Goal: Task Accomplishment & Management: Manage account settings

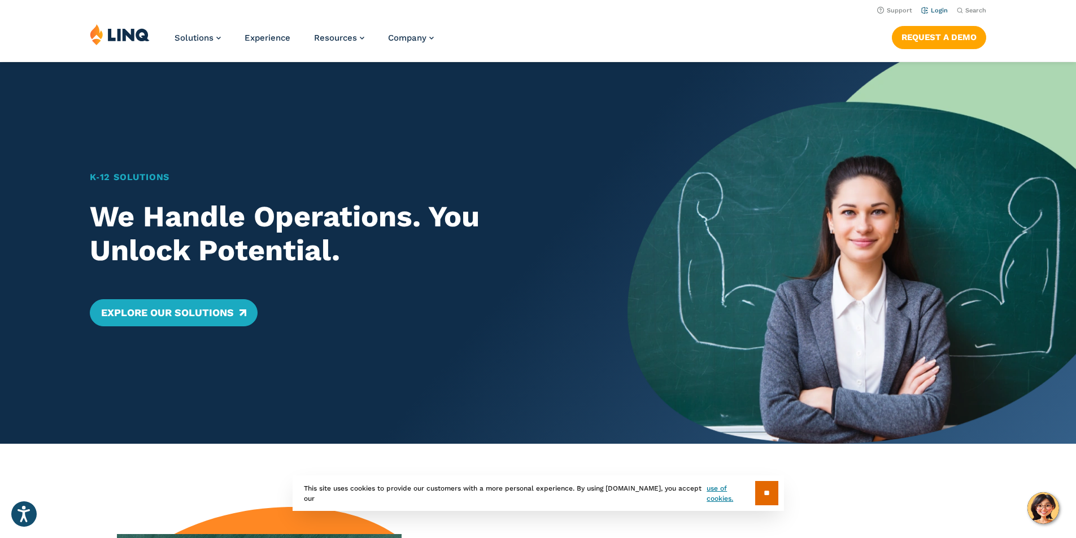
click at [929, 9] on link "Login" at bounding box center [935, 10] width 27 height 7
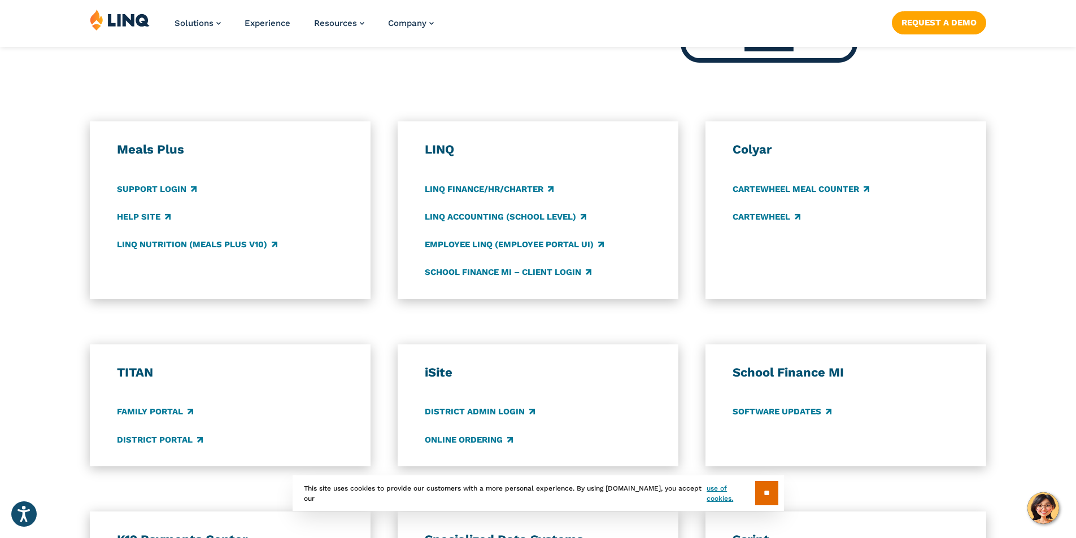
scroll to position [565, 0]
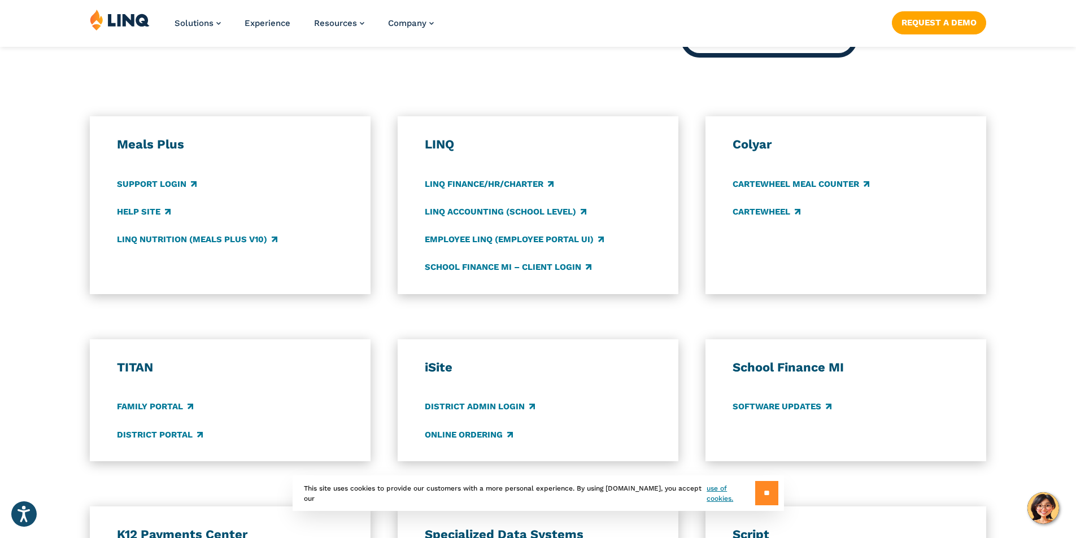
click at [763, 491] on input "**" at bounding box center [766, 493] width 23 height 24
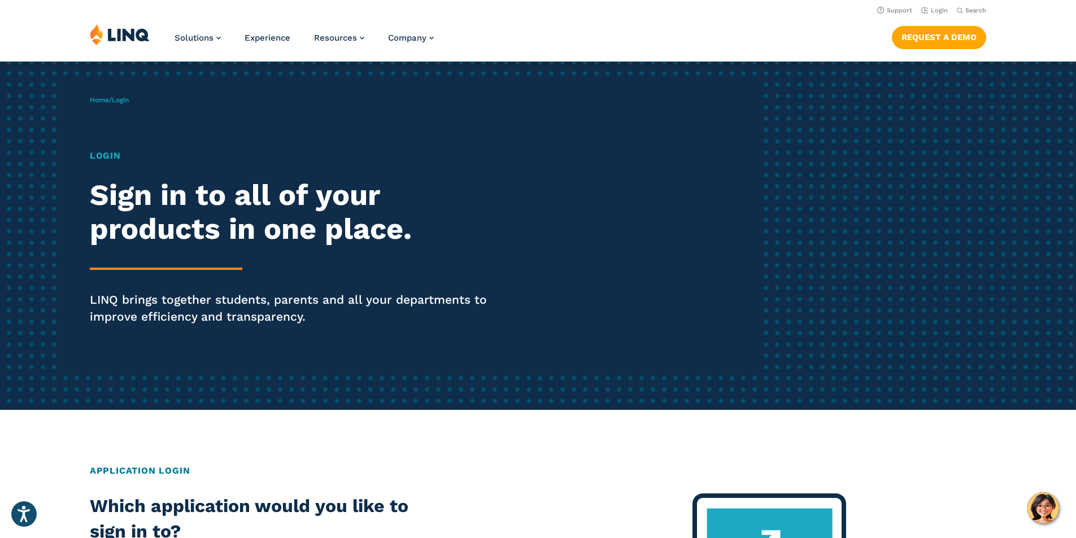
scroll to position [0, 0]
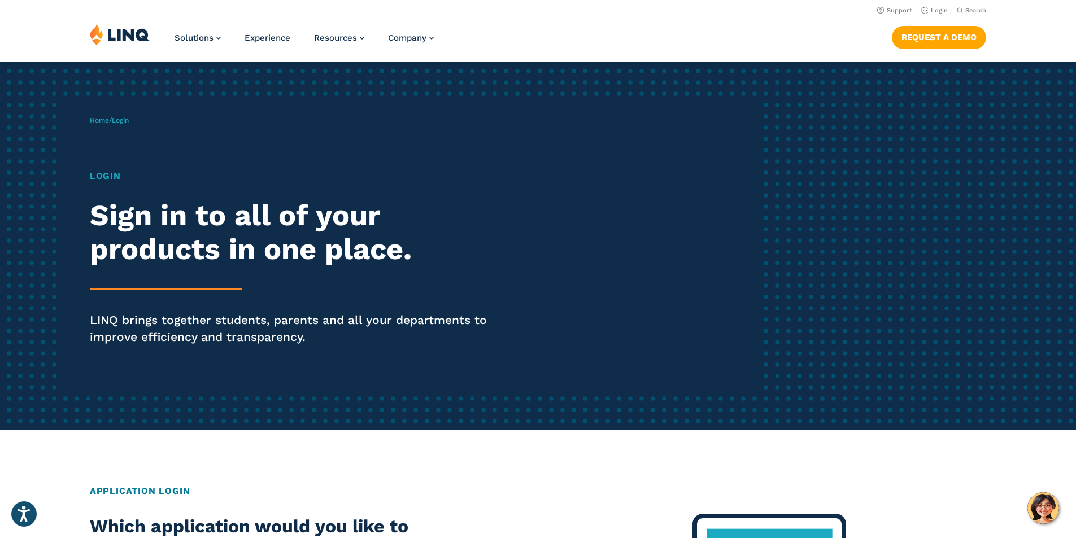
click at [108, 174] on h1 "Login" at bounding box center [297, 177] width 415 height 14
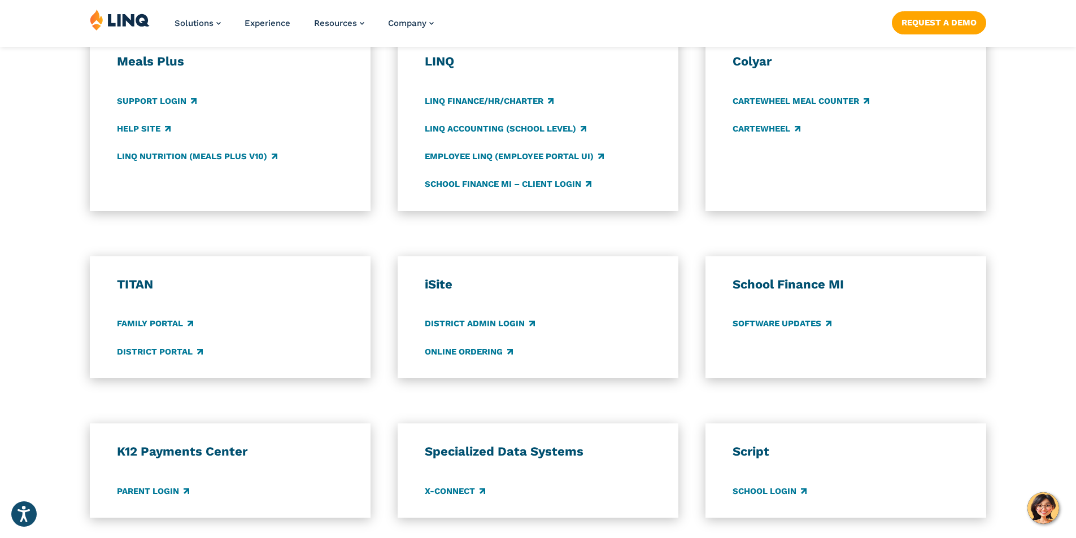
scroll to position [678, 0]
